Goal: Task Accomplishment & Management: Complete application form

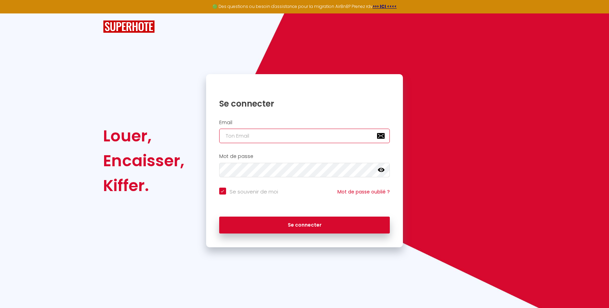
type input "michele@airmeuble.com"
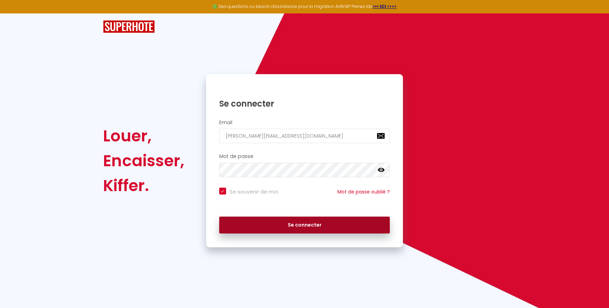
click at [320, 225] on button "Se connecter" at bounding box center [304, 225] width 171 height 17
checkbox input "true"
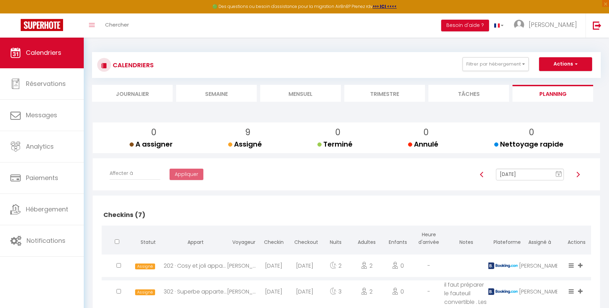
click at [36, 52] on span "Calendriers" at bounding box center [44, 52] width 36 height 9
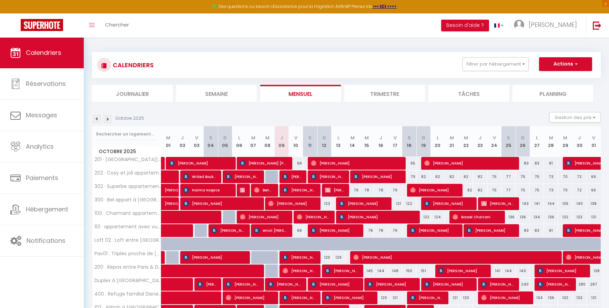
click at [96, 119] on img at bounding box center [97, 119] width 8 height 8
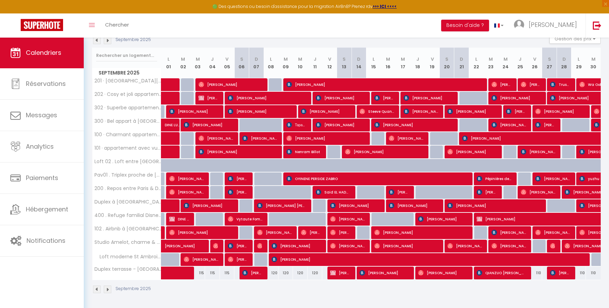
scroll to position [79, 0]
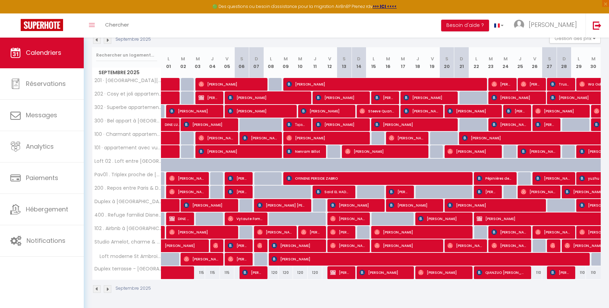
click at [349, 194] on span "Said EL HADDATI" at bounding box center [333, 191] width 34 height 13
select select "OK"
select select "KO"
select select "0"
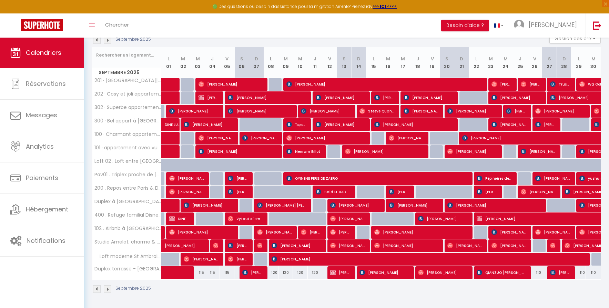
select select "1"
select select
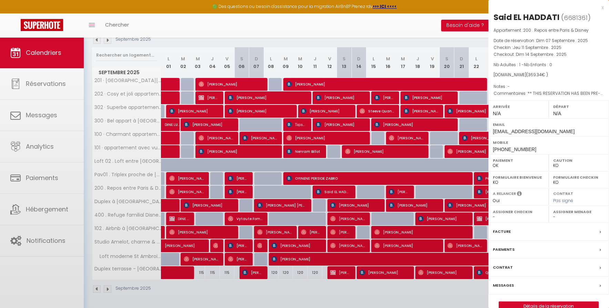
select select "52374"
select select "43033"
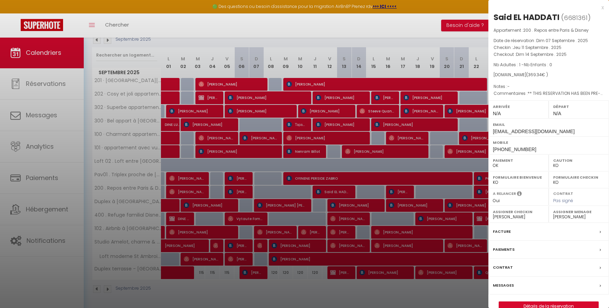
click at [542, 303] on link "Détails de la réservation" at bounding box center [548, 306] width 99 height 9
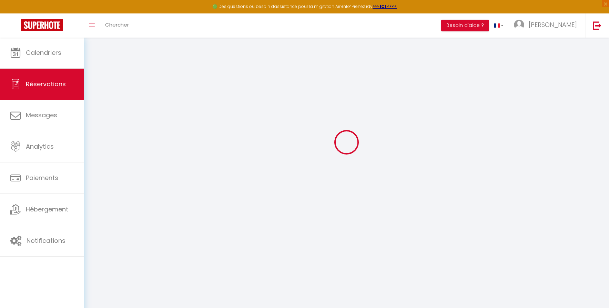
scroll to position [25, 0]
type input "Said"
type input "EL HADDATI"
type input "shadda.830321@guest.booking.com"
type input "+212662549161"
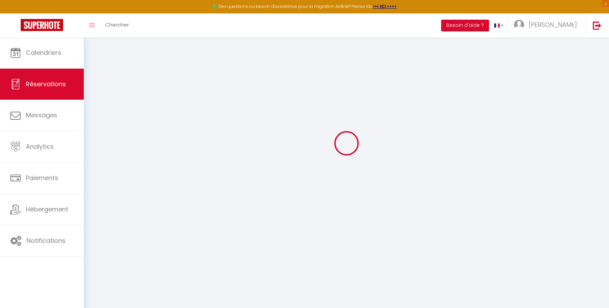
type input "."
select select "FR"
type input "80"
type input "60.14"
type input "5.17"
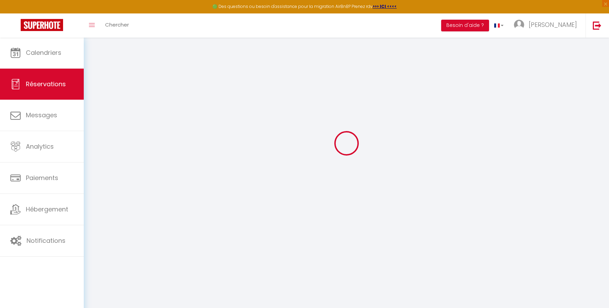
select select "32028"
select select "1"
select select
type input "1"
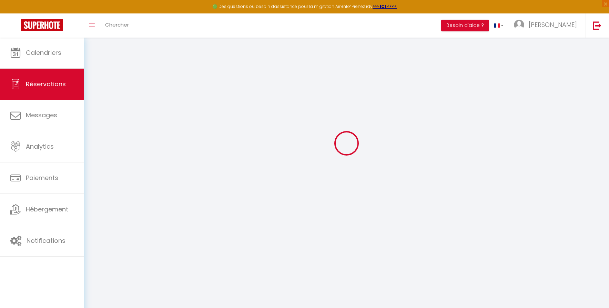
select select "12"
select select
type input "273.78"
checkbox input "false"
type input "0"
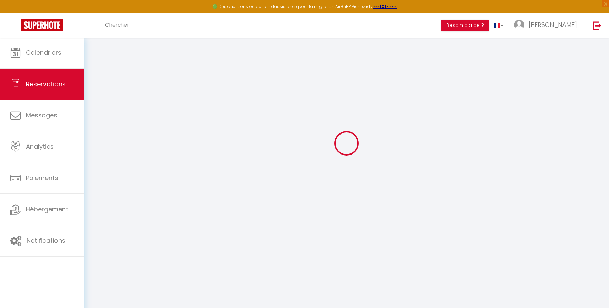
select select "2"
type input "0"
select select
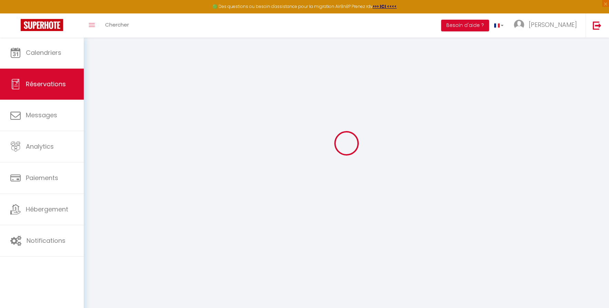
select select
select select "14"
checkbox input "false"
select select
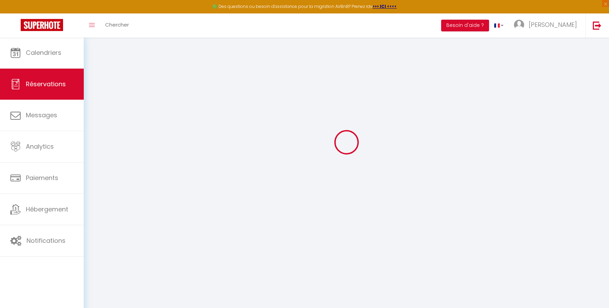
select select
checkbox input "false"
select select
checkbox input "false"
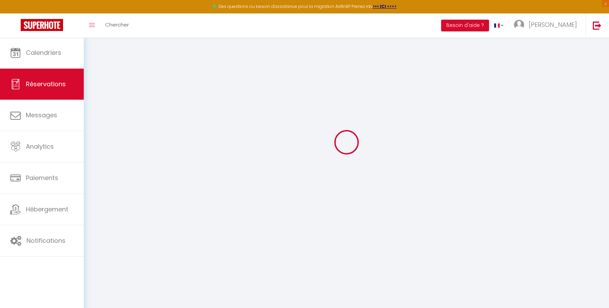
select select
checkbox input "false"
type textarea "** THIS RESERVATION HAS BEEN PRE-PAID ** Reservation has a cancellation grace p…"
type input "15.56"
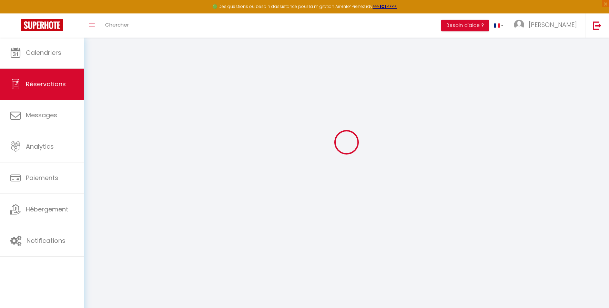
select select
checkbox input "false"
select select
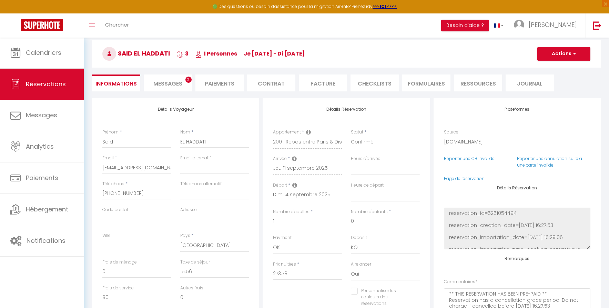
click at [324, 88] on li "Facture" at bounding box center [323, 82] width 48 height 17
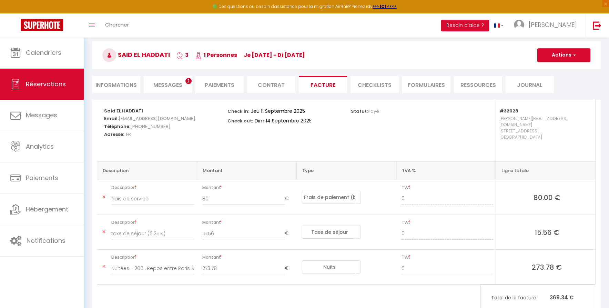
scroll to position [27, 0]
click at [178, 86] on span "Messages" at bounding box center [167, 85] width 29 height 8
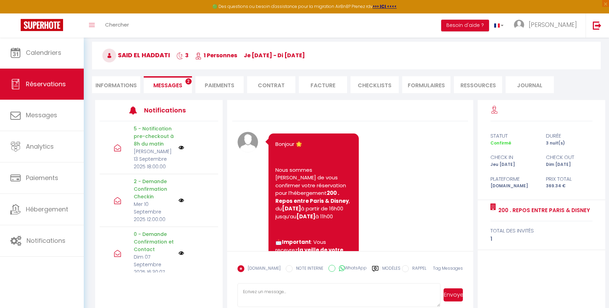
scroll to position [27, 0]
click at [321, 85] on li "Facture" at bounding box center [323, 84] width 48 height 17
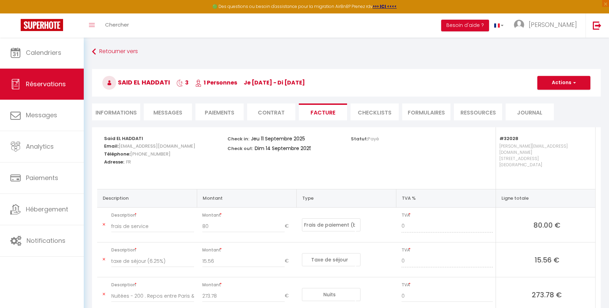
click at [570, 86] on button "Actions" at bounding box center [564, 83] width 53 height 14
click at [559, 106] on link "Aperçu et éditer" at bounding box center [559, 106] width 58 height 9
select select
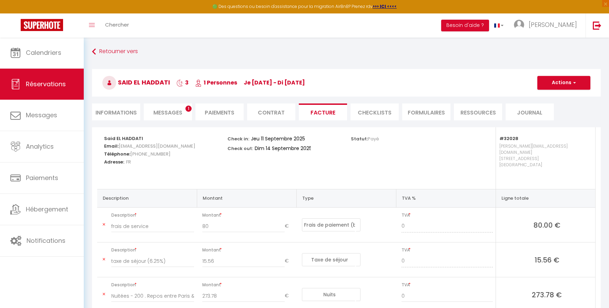
select select
click at [123, 114] on li "Informations" at bounding box center [116, 111] width 48 height 17
select select
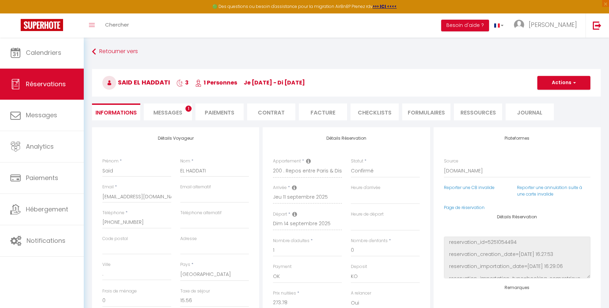
select select
checkbox input "false"
select select
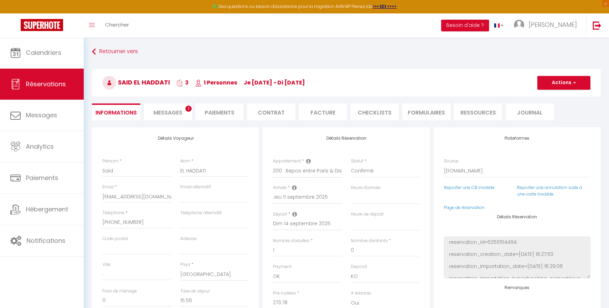
checkbox input "false"
select select
checkbox input "false"
select select
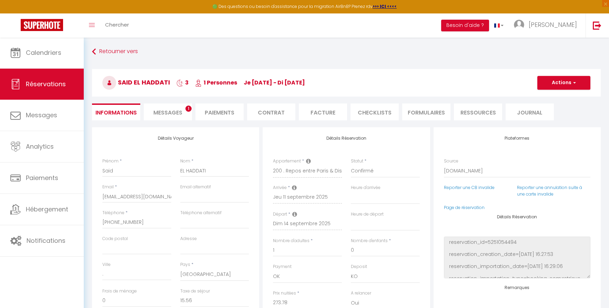
select select
checkbox input "false"
select select
checkbox input "false"
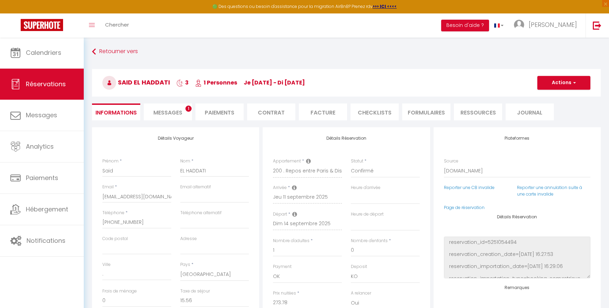
select select
checkbox input "false"
select select
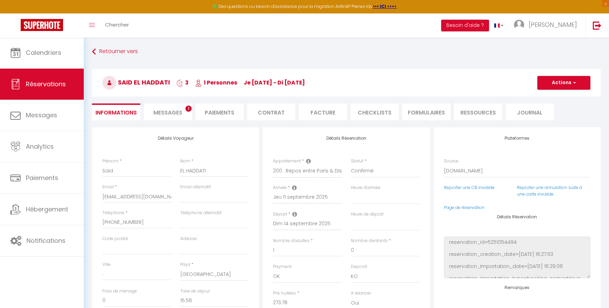
checkbox input "false"
select select
checkbox input "false"
select select
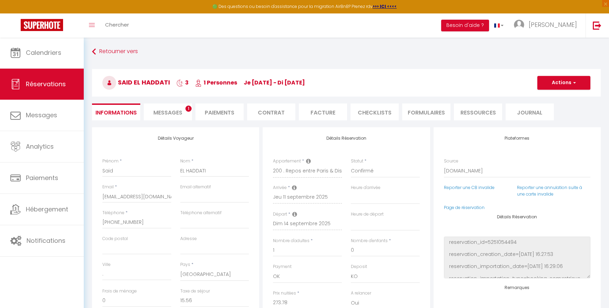
select select
checkbox input "false"
select select
checkbox input "false"
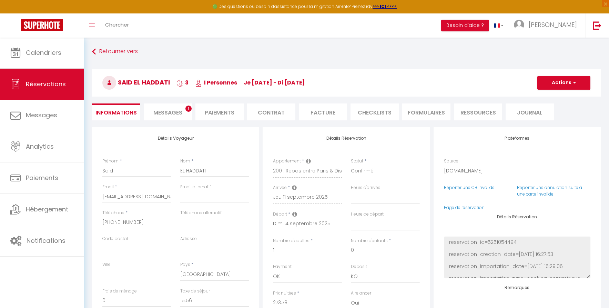
select select
checkbox input "false"
select select
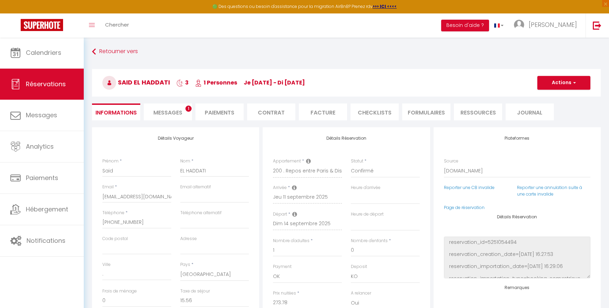
checkbox input "false"
select select
checkbox input "false"
